Goal: Transaction & Acquisition: Book appointment/travel/reservation

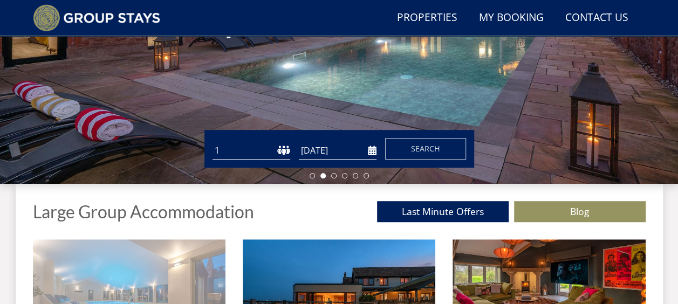
scroll to position [136, 0]
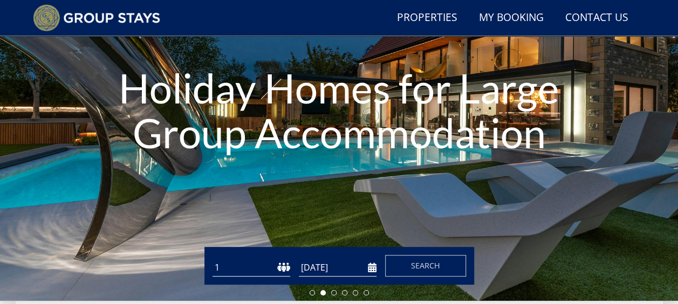
click at [269, 271] on select "1 2 3 4 5 6 7 8 9 10 11 12 13 14 15 16 17 18 19 20 21 22 23 24 25 26 27 28 29 3…" at bounding box center [251, 268] width 78 height 18
select select "16"
click at [212, 259] on select "1 2 3 4 5 6 7 8 9 10 11 12 13 14 15 16 17 18 19 20 21 22 23 24 25 26 27 28 29 3…" at bounding box center [251, 268] width 78 height 18
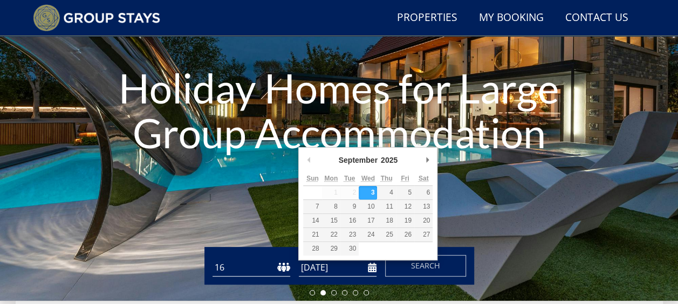
click at [368, 269] on input "[DATE]" at bounding box center [338, 268] width 78 height 18
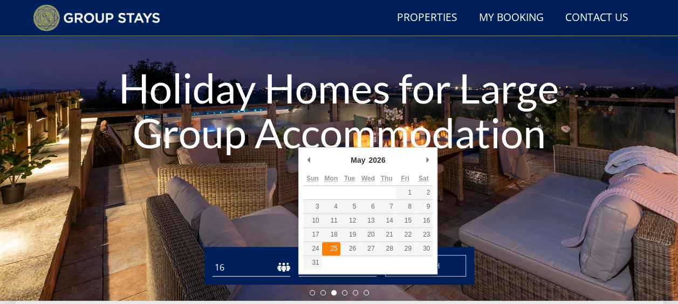
type input "[DATE]"
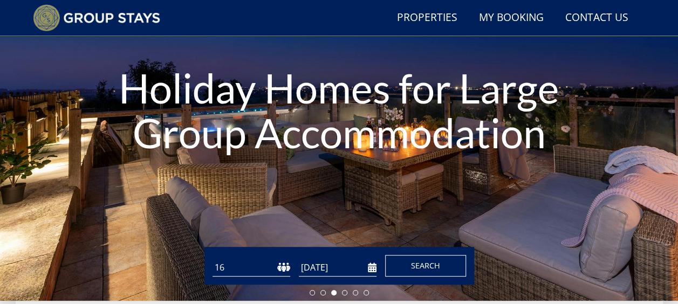
click at [419, 265] on span "Search" at bounding box center [425, 265] width 29 height 10
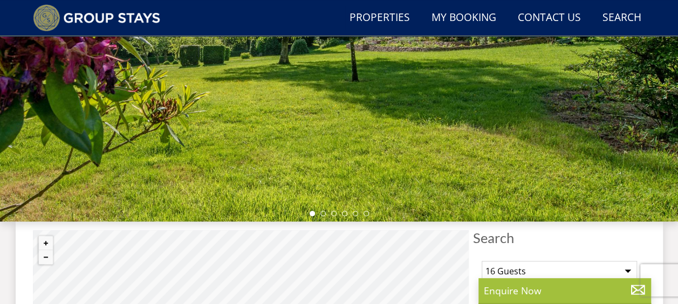
scroll to position [324, 0]
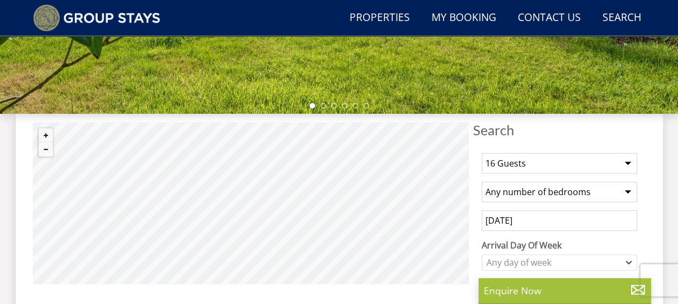
click at [579, 194] on select "Any number of bedrooms 4 Bedrooms 5 Bedrooms 6 Bedrooms 7 Bedrooms 8 Bedrooms 9…" at bounding box center [559, 192] width 155 height 20
select select "8"
click at [482, 182] on select "Any number of bedrooms 4 Bedrooms 5 Bedrooms 6 Bedrooms 7 Bedrooms 8 Bedrooms 9…" at bounding box center [559, 192] width 155 height 20
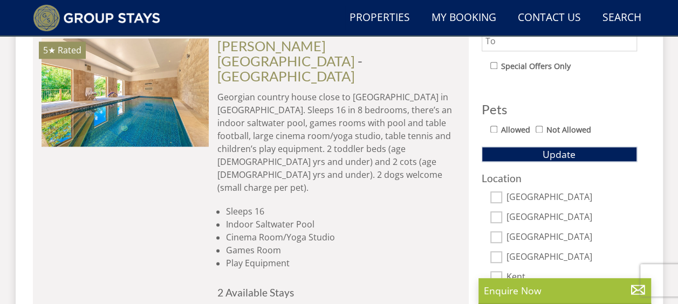
scroll to position [593, 0]
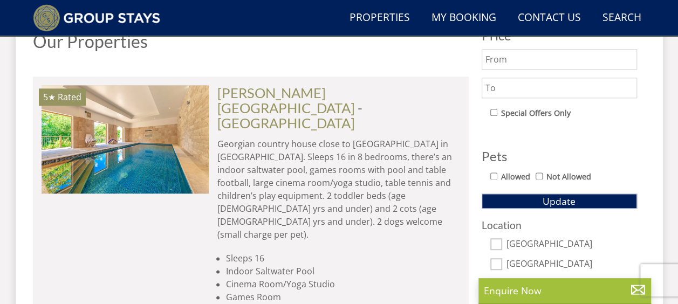
click at [505, 208] on div "1 Guest 2 Guests 3 Guests 4 Guests 5 Guests 6 Guests 7 Guests 8 Guests 9 Guests…" at bounding box center [559, 103] width 173 height 456
click at [542, 200] on button "Update" at bounding box center [559, 201] width 155 height 15
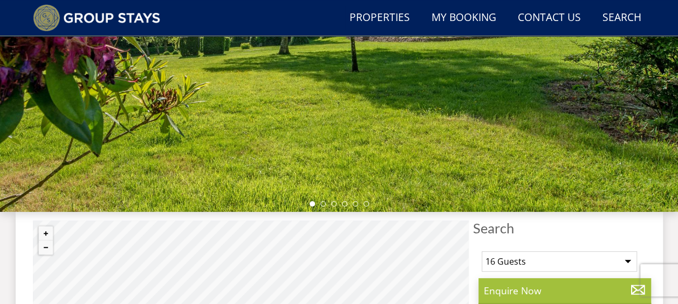
scroll to position [162, 0]
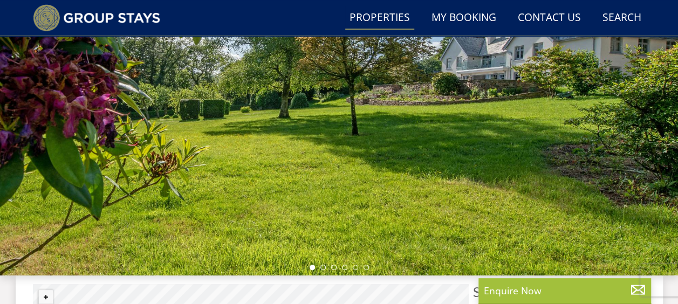
click at [380, 15] on link "Properties" at bounding box center [379, 18] width 69 height 24
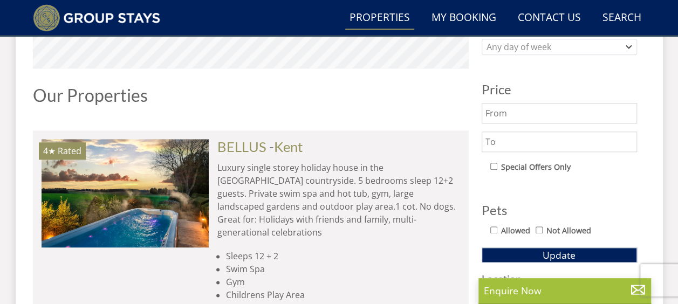
scroll to position [378, 0]
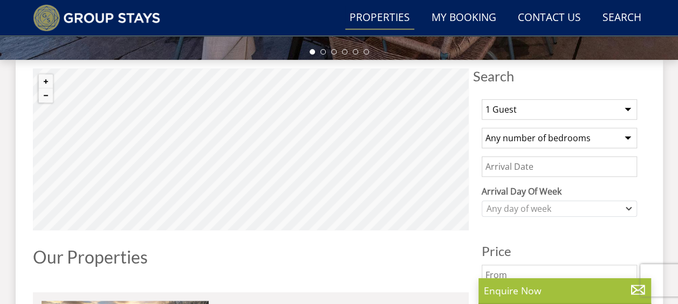
click at [578, 138] on select "Any number of bedrooms 4 Bedrooms 5 Bedrooms 6 Bedrooms 7 Bedrooms 8 Bedrooms 9…" at bounding box center [559, 138] width 155 height 20
click at [438, 256] on h1 "Our Properties" at bounding box center [251, 257] width 436 height 19
click at [604, 140] on select "Any number of bedrooms 4 Bedrooms 5 Bedrooms 6 Bedrooms 7 Bedrooms 8 Bedrooms 9…" at bounding box center [559, 138] width 155 height 20
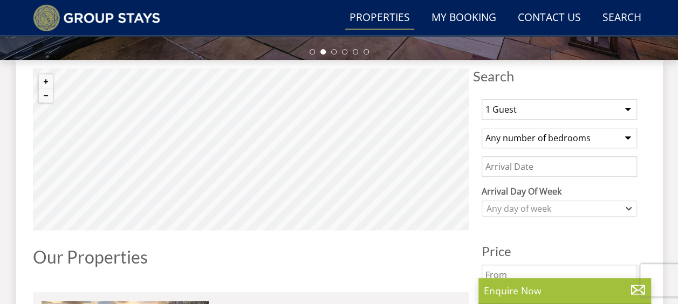
select select "8"
click at [482, 128] on select "Any number of bedrooms 4 Bedrooms 5 Bedrooms 6 Bedrooms 7 Bedrooms 8 Bedrooms 9…" at bounding box center [559, 138] width 155 height 20
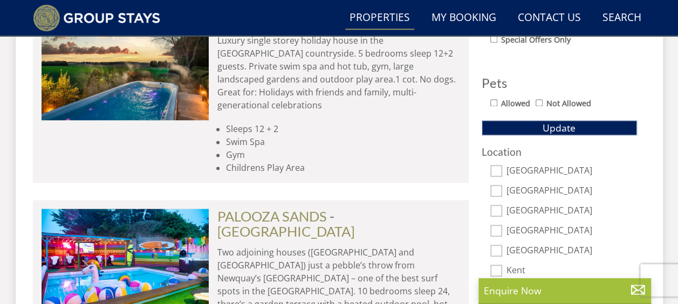
scroll to position [593, 0]
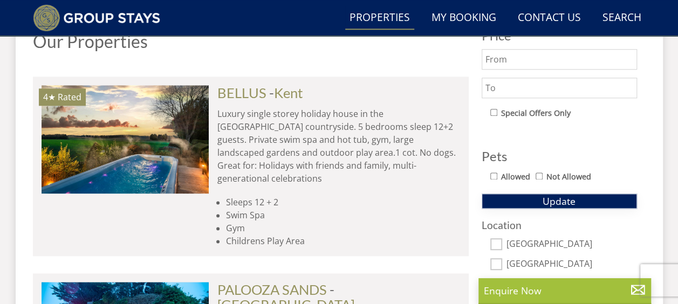
click at [550, 203] on span "Update" at bounding box center [559, 201] width 33 height 13
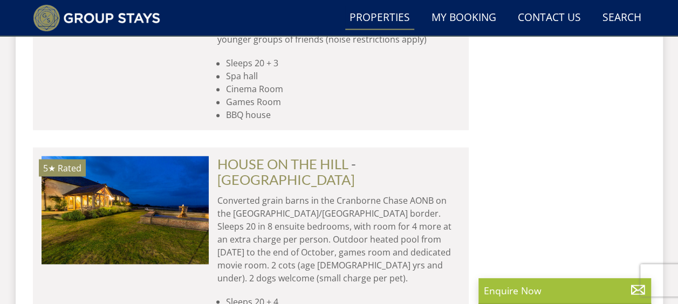
scroll to position [5016, 0]
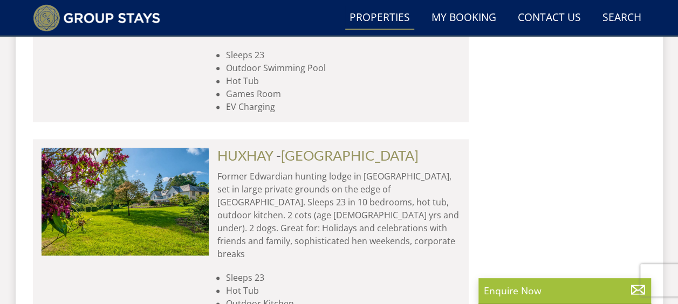
scroll to position [6688, 0]
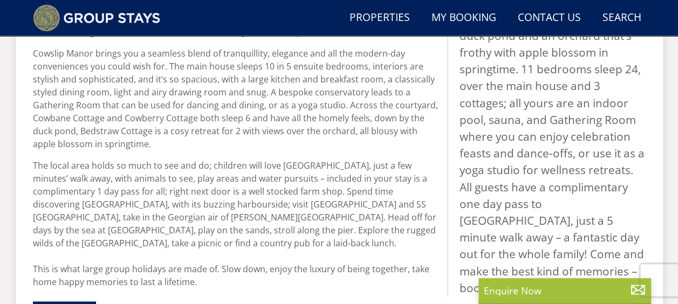
scroll to position [270, 0]
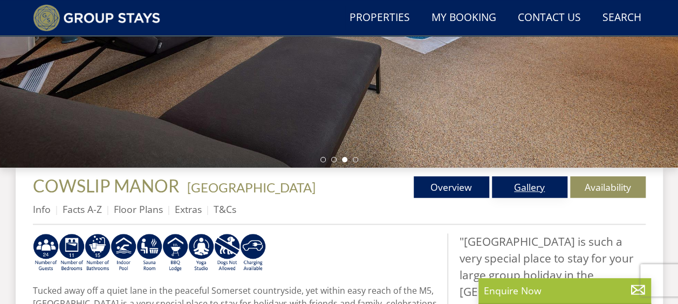
click at [538, 188] on link "Gallery" at bounding box center [530, 187] width 76 height 22
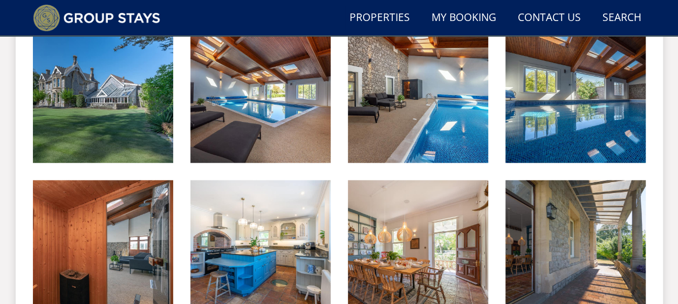
scroll to position [485, 0]
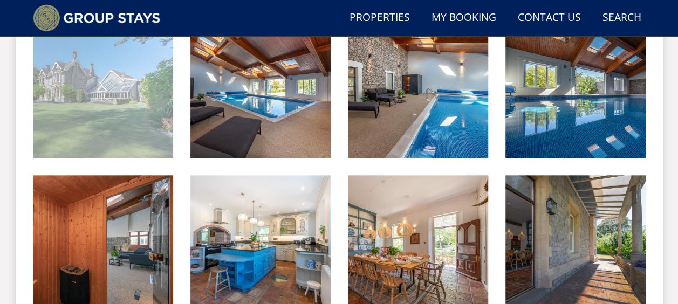
click at [137, 109] on img at bounding box center [103, 88] width 140 height 140
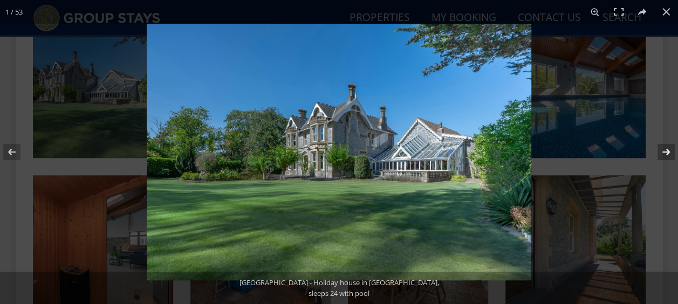
click at [668, 152] on button at bounding box center [659, 152] width 38 height 54
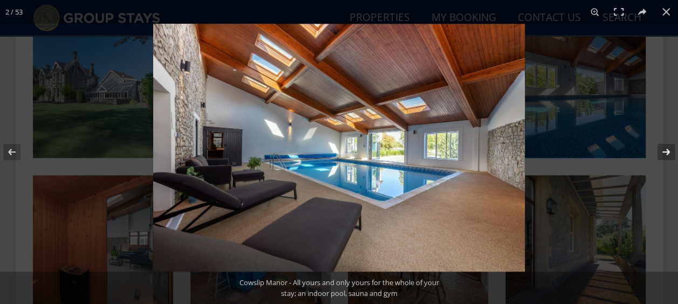
click at [668, 152] on button at bounding box center [659, 152] width 38 height 54
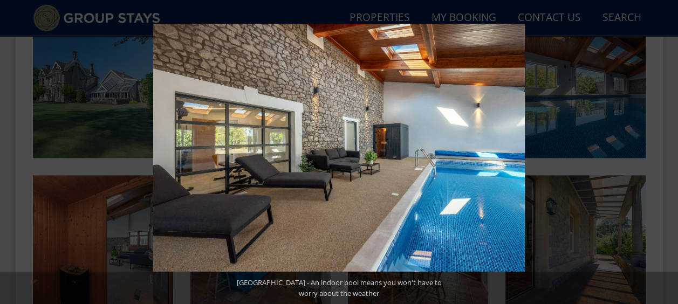
click at [668, 152] on button at bounding box center [659, 152] width 38 height 54
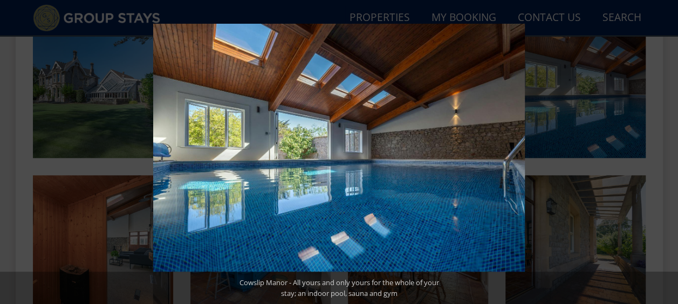
click at [668, 152] on button at bounding box center [659, 152] width 38 height 54
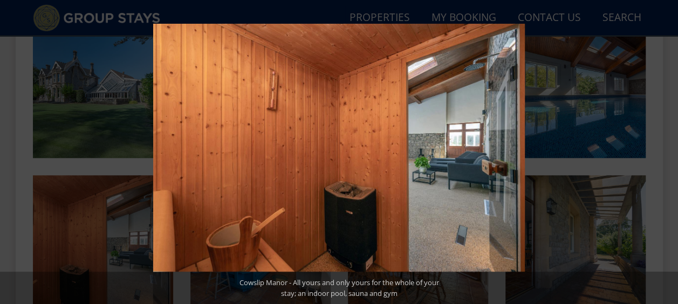
click at [668, 152] on button at bounding box center [659, 152] width 38 height 54
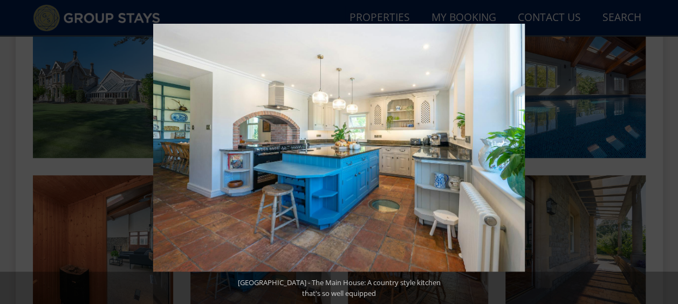
click at [668, 152] on button at bounding box center [659, 152] width 38 height 54
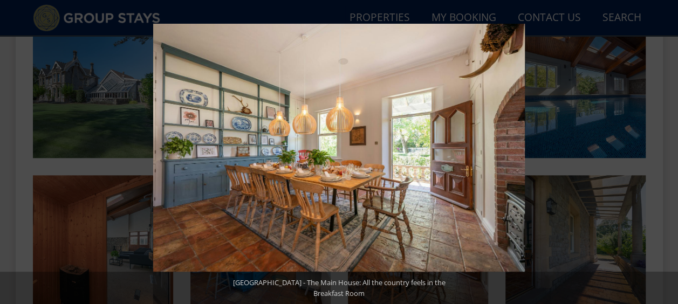
click at [668, 152] on button at bounding box center [659, 152] width 38 height 54
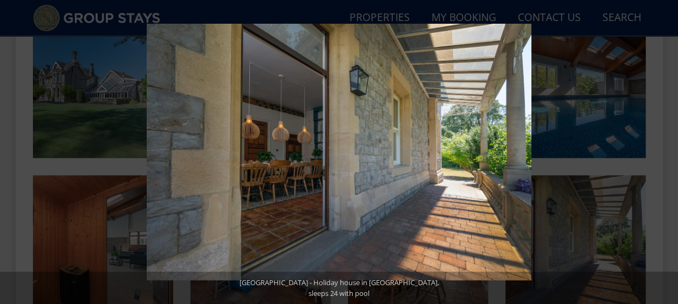
click at [668, 152] on button at bounding box center [659, 152] width 38 height 54
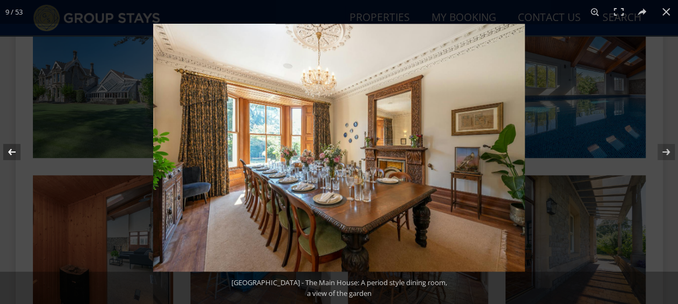
click at [6, 153] on button at bounding box center [19, 152] width 38 height 54
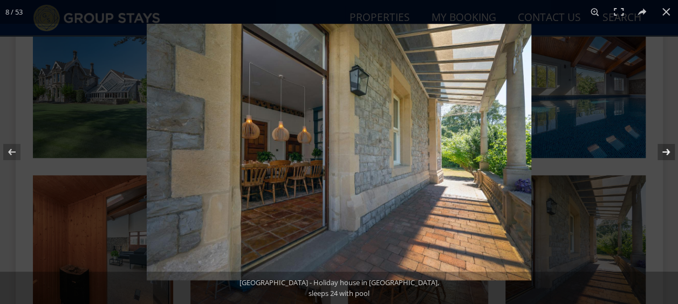
click at [666, 154] on button at bounding box center [659, 152] width 38 height 54
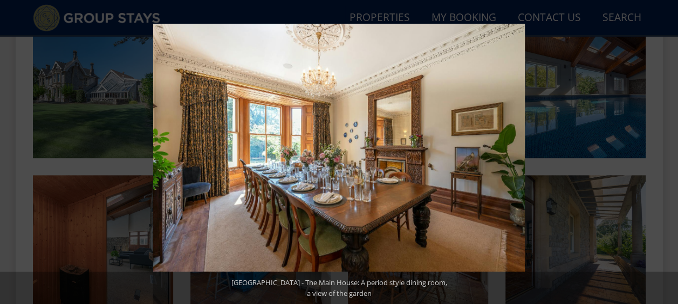
click at [666, 154] on button at bounding box center [659, 152] width 38 height 54
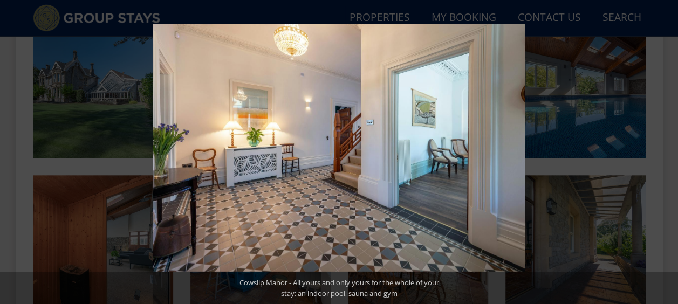
click at [666, 154] on button at bounding box center [659, 152] width 38 height 54
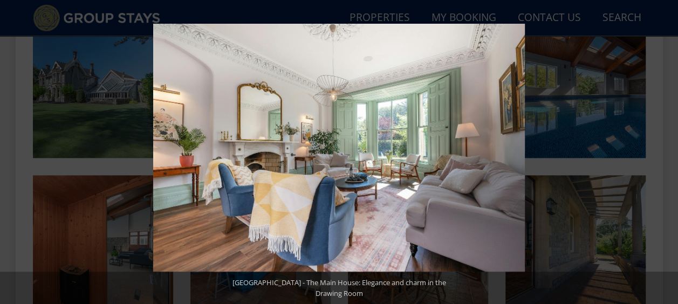
click at [666, 154] on button at bounding box center [659, 152] width 38 height 54
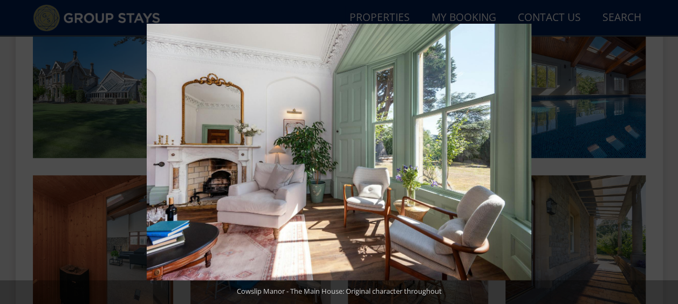
click at [666, 154] on button at bounding box center [659, 152] width 38 height 54
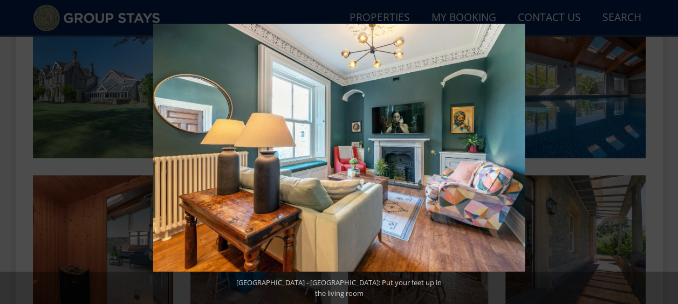
click at [666, 154] on button at bounding box center [659, 152] width 38 height 54
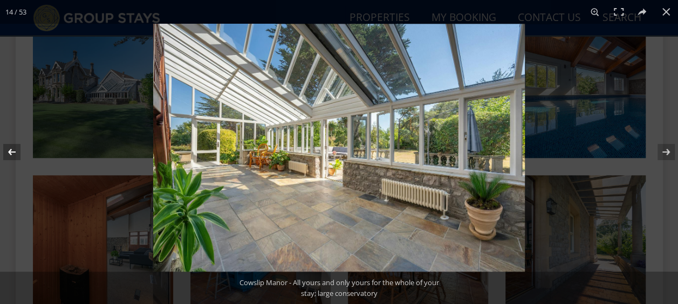
click at [12, 151] on button at bounding box center [19, 152] width 38 height 54
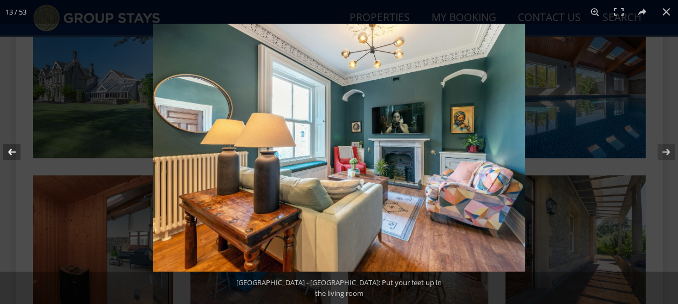
click at [12, 151] on button at bounding box center [19, 152] width 38 height 54
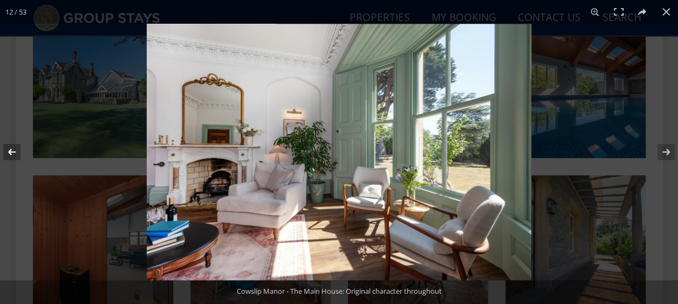
click at [12, 151] on button at bounding box center [19, 152] width 38 height 54
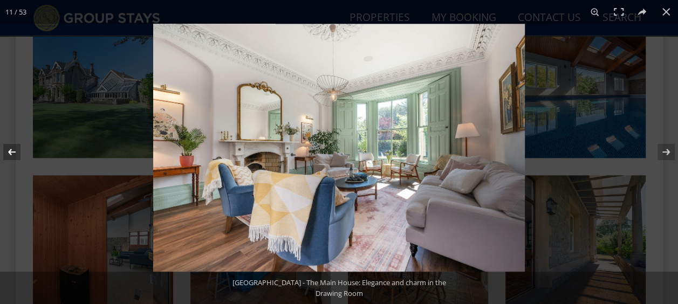
click at [12, 151] on button at bounding box center [19, 152] width 38 height 54
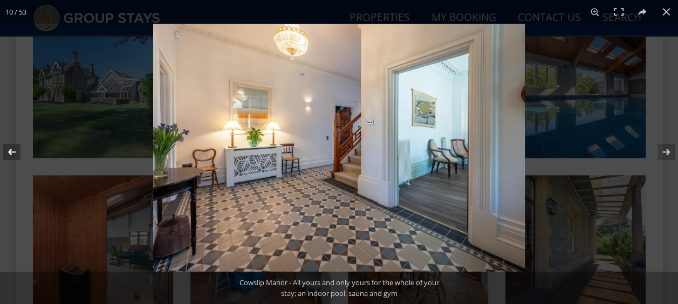
click at [12, 151] on button at bounding box center [19, 152] width 38 height 54
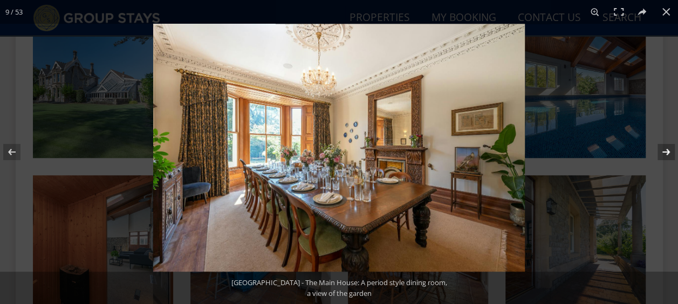
click at [666, 152] on button at bounding box center [659, 152] width 38 height 54
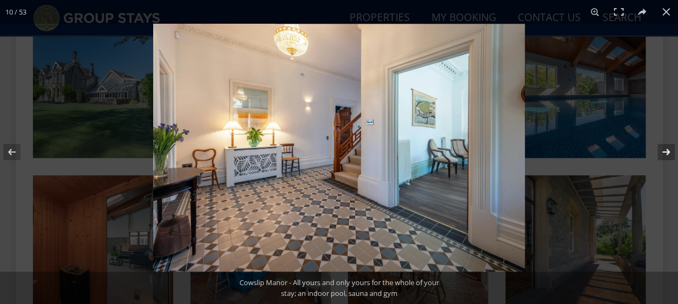
click at [666, 152] on button at bounding box center [659, 152] width 38 height 54
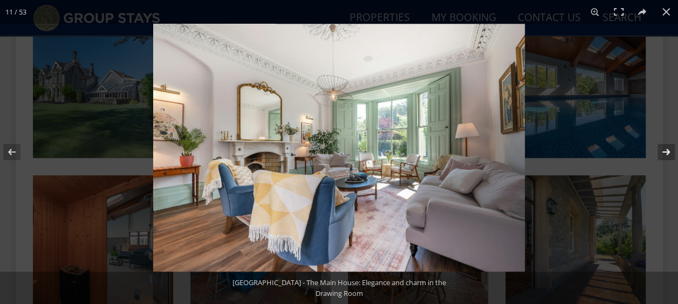
click at [666, 152] on button at bounding box center [659, 152] width 38 height 54
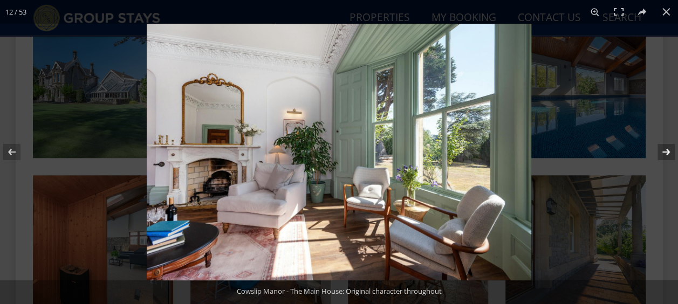
click at [666, 152] on button at bounding box center [659, 152] width 38 height 54
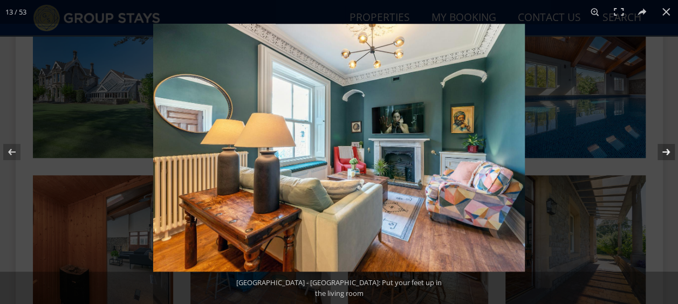
click at [666, 152] on button at bounding box center [659, 152] width 38 height 54
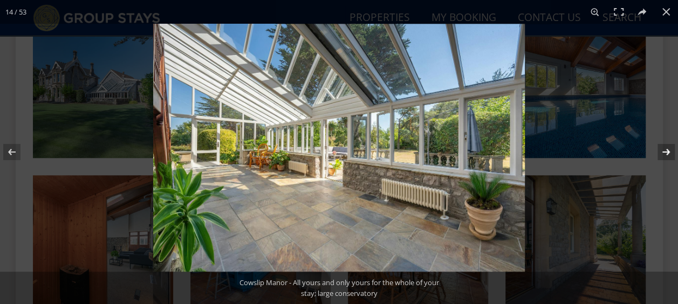
click at [666, 152] on button at bounding box center [659, 152] width 38 height 54
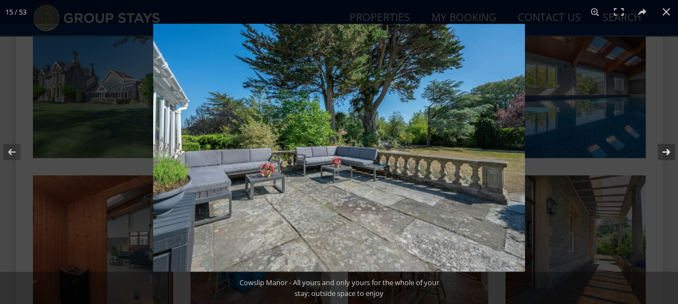
click at [666, 152] on button at bounding box center [659, 152] width 38 height 54
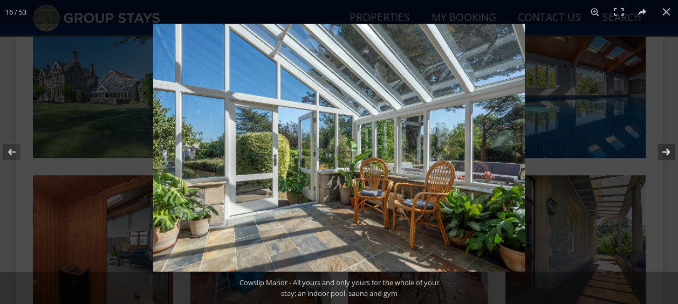
click at [666, 152] on button at bounding box center [659, 152] width 38 height 54
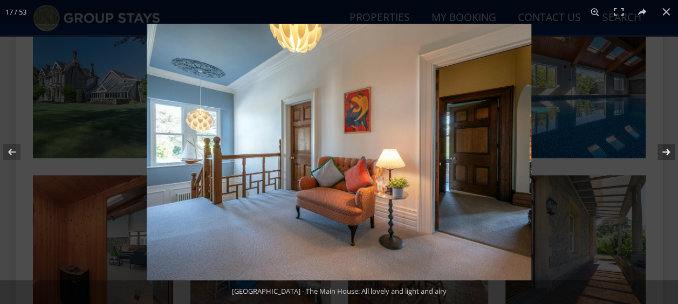
click at [666, 152] on button at bounding box center [659, 152] width 38 height 54
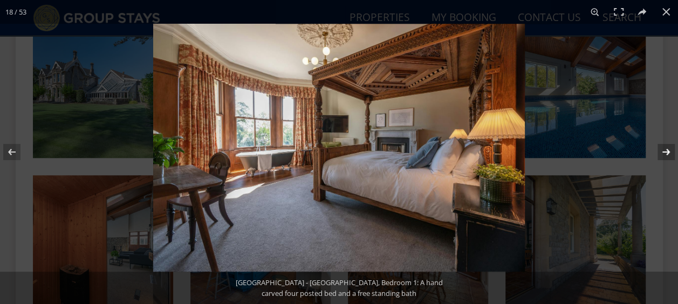
click at [666, 152] on button at bounding box center [659, 152] width 38 height 54
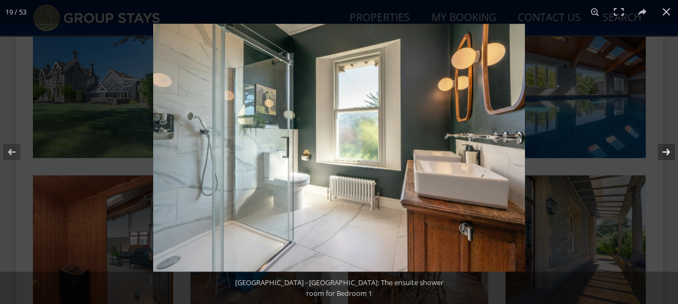
click at [666, 148] on button at bounding box center [659, 152] width 38 height 54
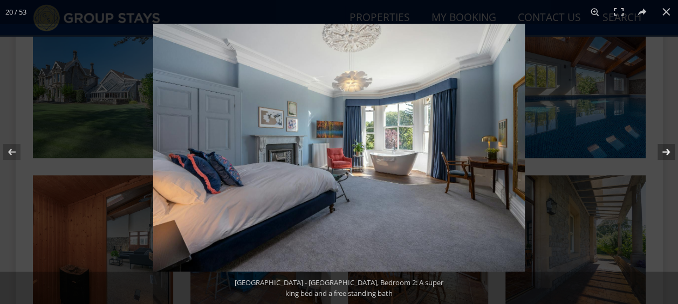
click at [666, 148] on button at bounding box center [659, 152] width 38 height 54
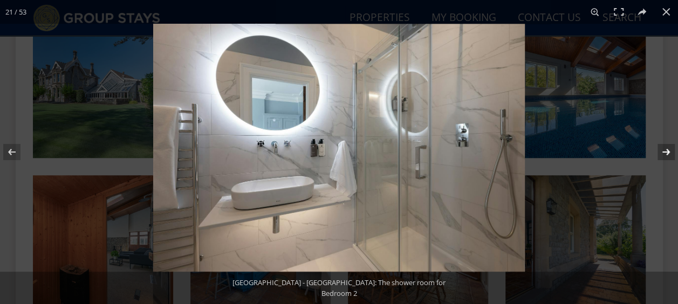
click at [666, 148] on button at bounding box center [659, 152] width 38 height 54
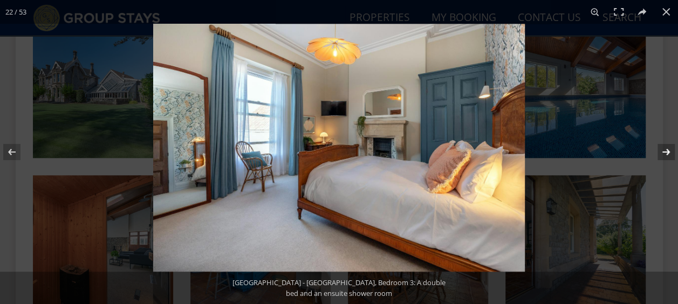
click at [666, 148] on button at bounding box center [659, 152] width 38 height 54
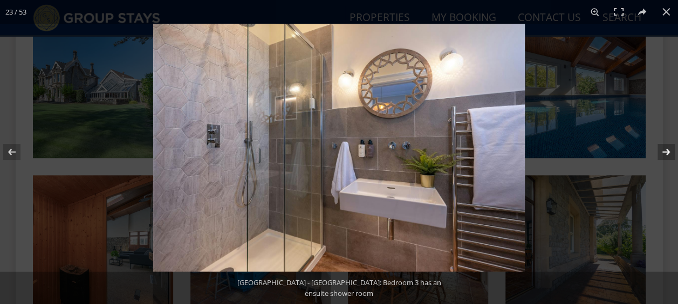
click at [666, 148] on button at bounding box center [659, 152] width 38 height 54
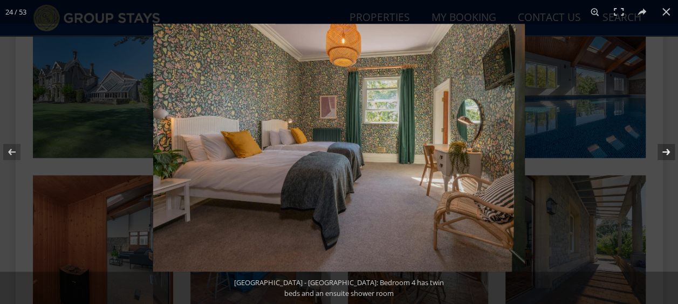
click at [666, 148] on button at bounding box center [659, 152] width 38 height 54
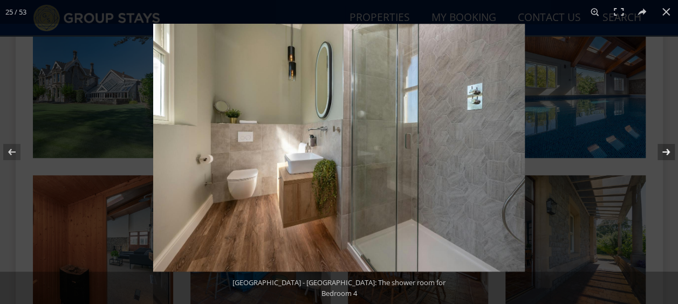
click at [666, 148] on button at bounding box center [659, 152] width 38 height 54
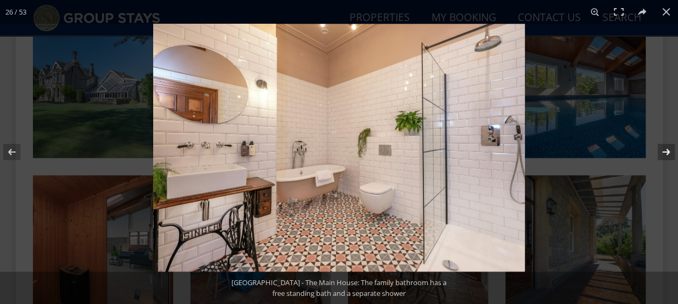
click at [666, 148] on button at bounding box center [659, 152] width 38 height 54
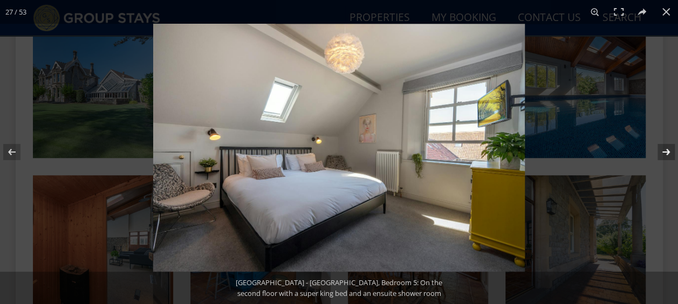
click at [666, 148] on button at bounding box center [659, 152] width 38 height 54
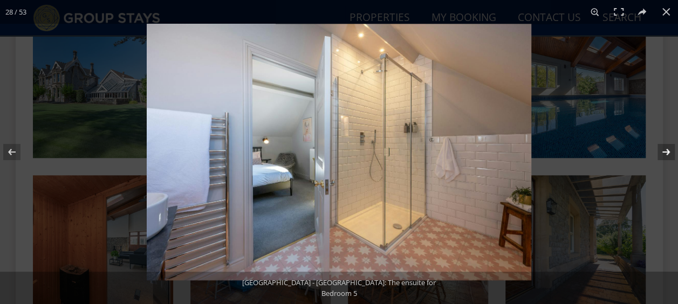
click at [666, 148] on button at bounding box center [659, 152] width 38 height 54
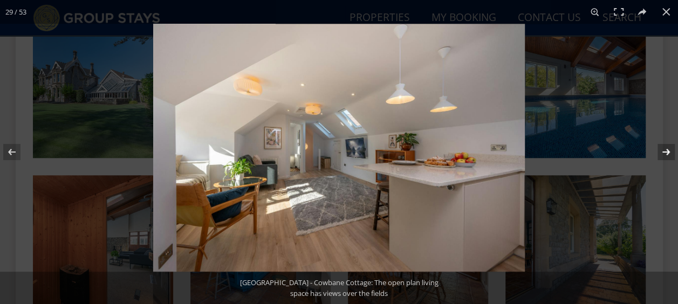
click at [666, 148] on button at bounding box center [659, 152] width 38 height 54
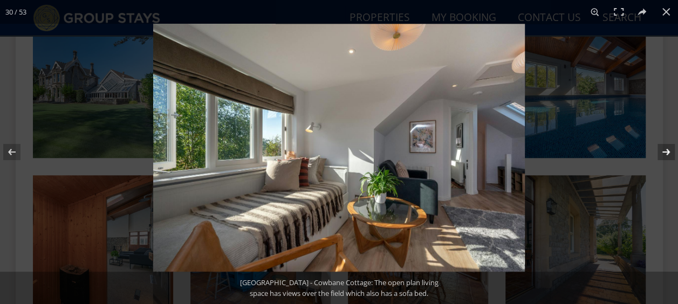
click at [666, 148] on button at bounding box center [659, 152] width 38 height 54
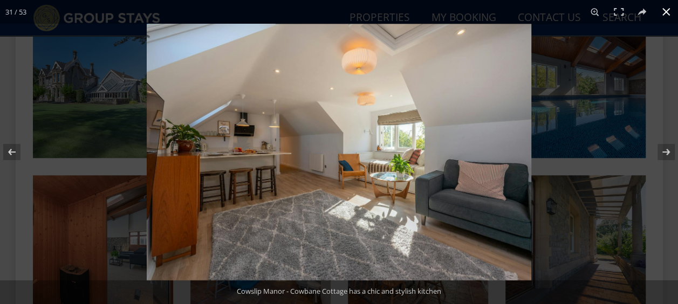
click at [667, 9] on button at bounding box center [666, 12] width 24 height 24
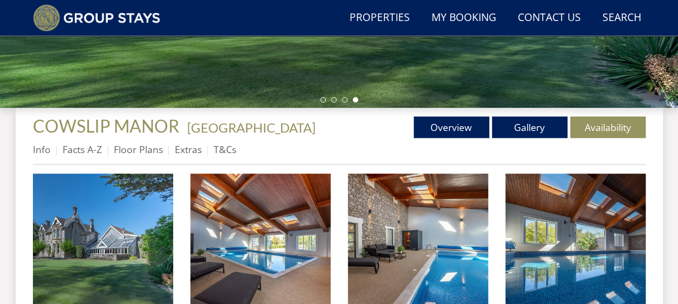
scroll to position [216, 0]
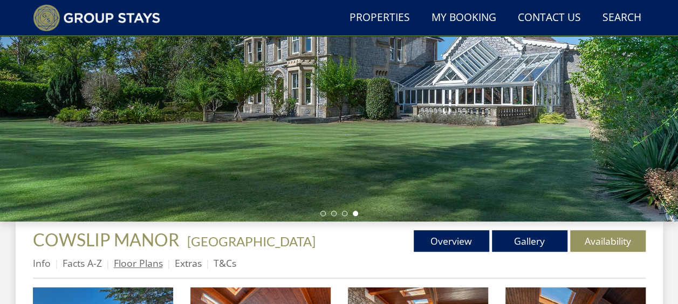
click at [149, 266] on link "Floor Plans" at bounding box center [138, 263] width 49 height 13
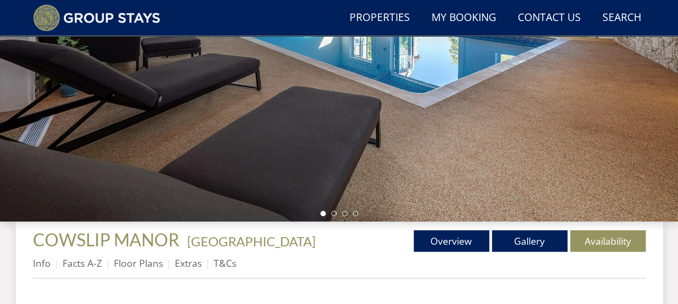
scroll to position [431, 0]
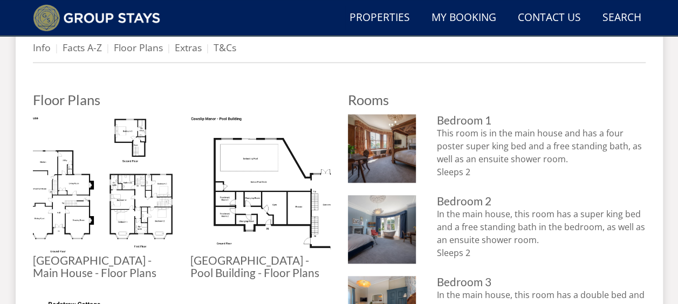
click at [102, 230] on img at bounding box center [103, 184] width 140 height 140
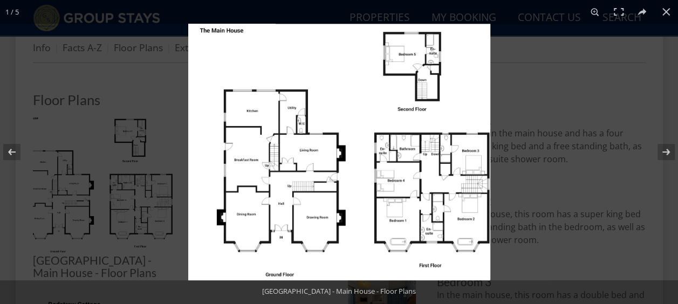
click at [432, 188] on img at bounding box center [339, 152] width 302 height 257
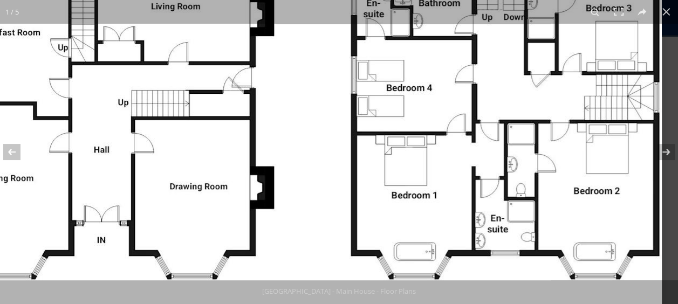
drag, startPoint x: 358, startPoint y: 227, endPoint x: 310, endPoint y: 128, distance: 109.3
click at [310, 128] on img at bounding box center [257, 12] width 809 height 688
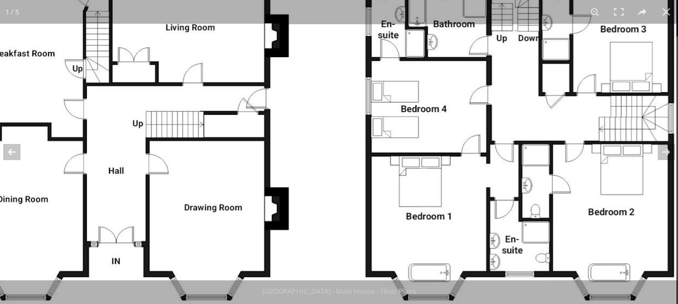
drag, startPoint x: 344, startPoint y: 157, endPoint x: 340, endPoint y: 184, distance: 27.3
click at [340, 184] on img at bounding box center [271, 33] width 809 height 688
